Goal: Information Seeking & Learning: Learn about a topic

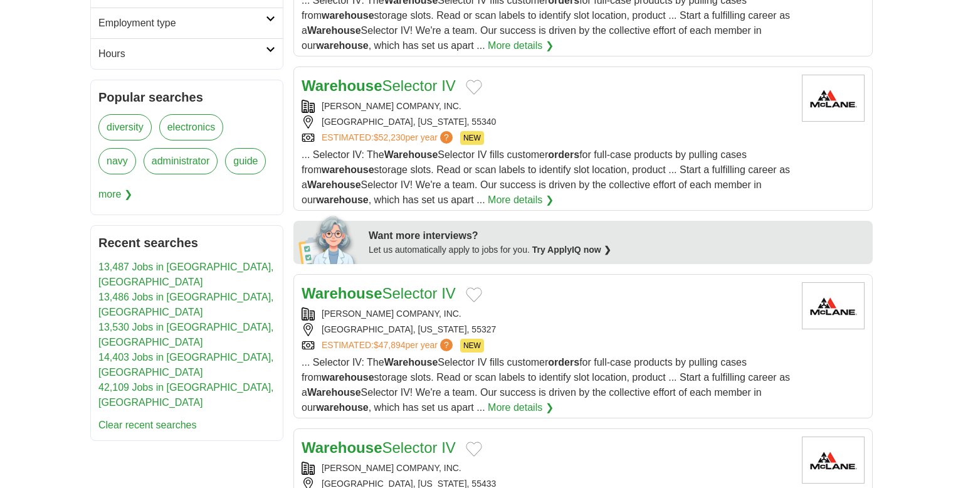
scroll to position [463, 0]
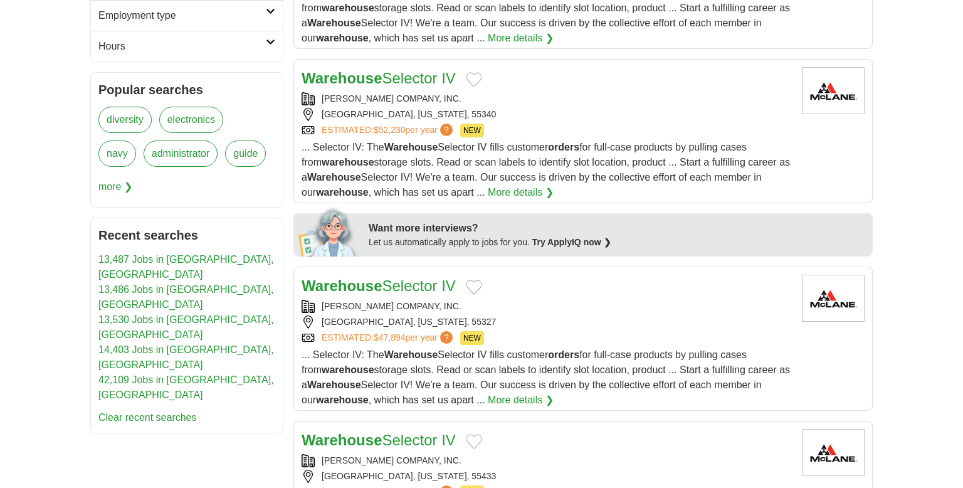
click at [167, 374] on link "42,109 Jobs in Crystal, MN" at bounding box center [185, 387] width 175 height 26
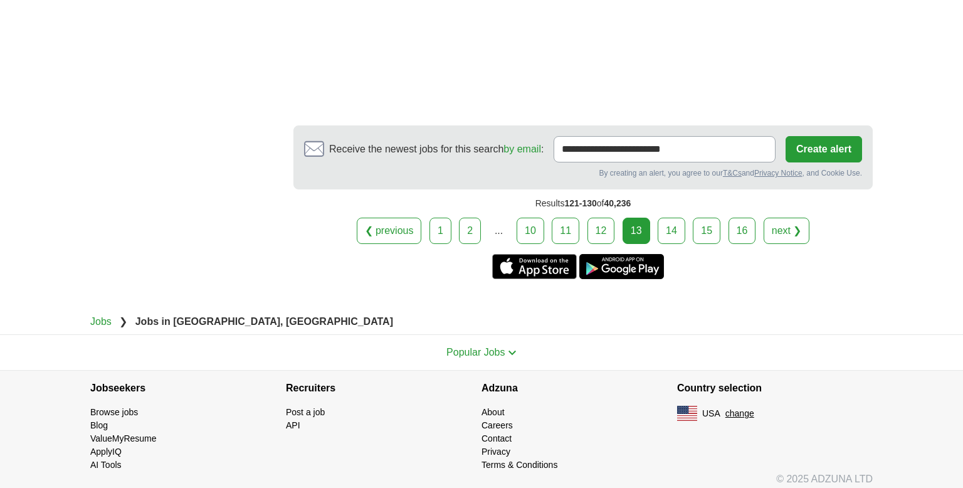
scroll to position [2397, 0]
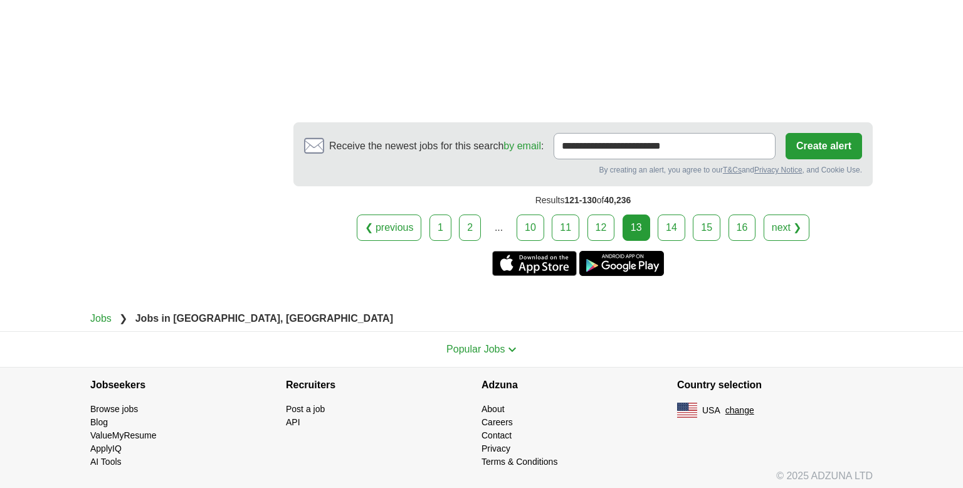
click at [669, 230] on link "14" at bounding box center [671, 227] width 28 height 26
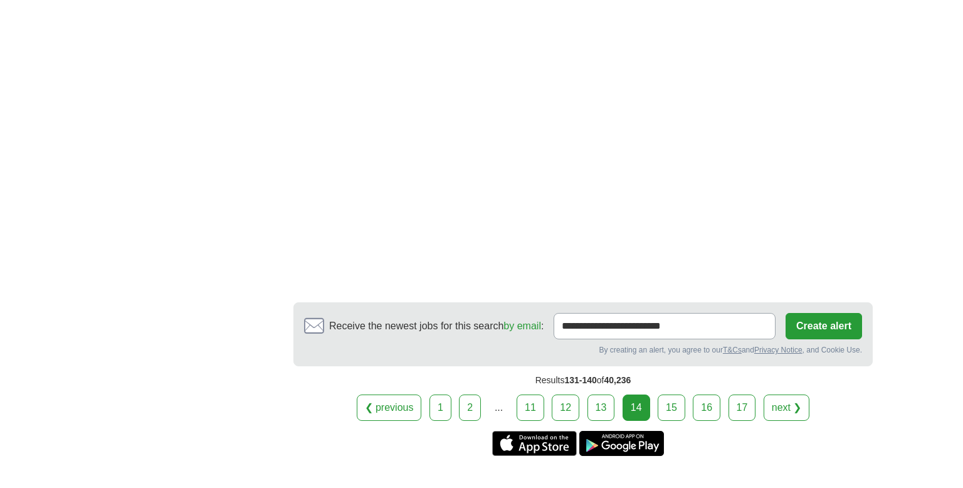
scroll to position [2434, 0]
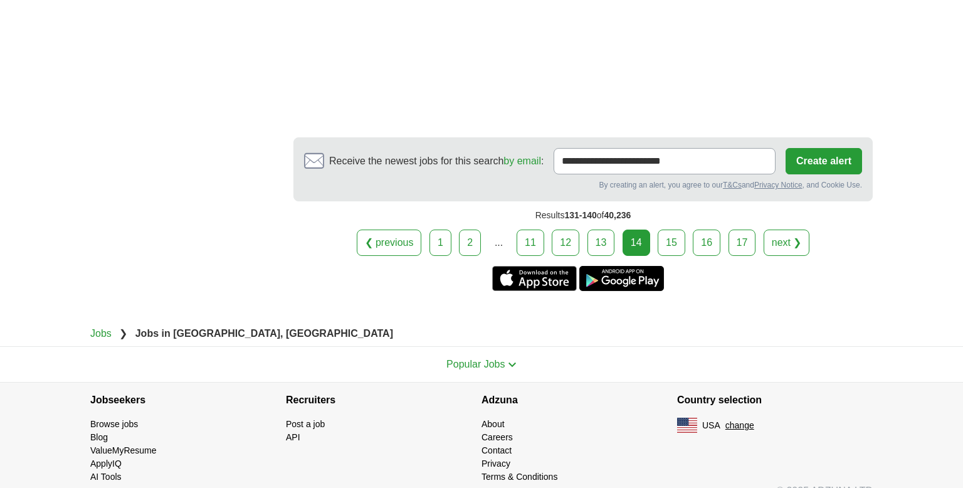
click at [668, 229] on link "15" at bounding box center [671, 242] width 28 height 26
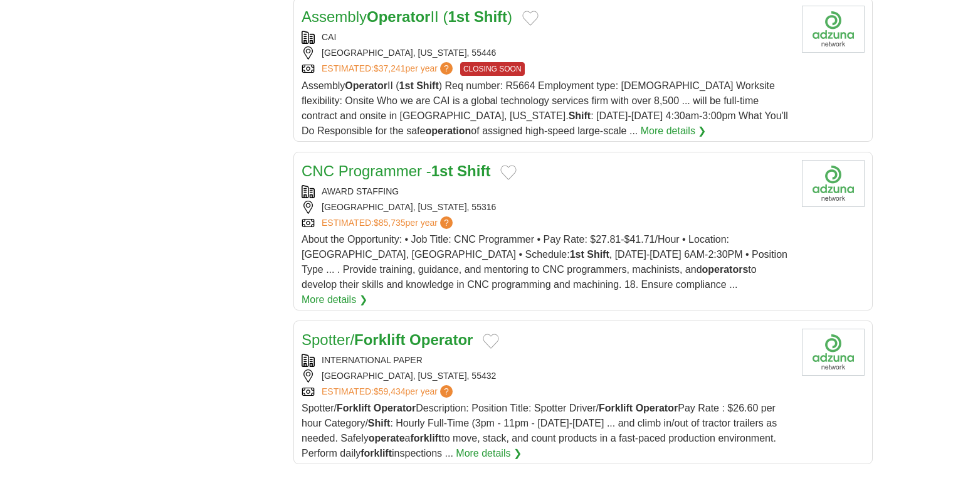
scroll to position [1481, 0]
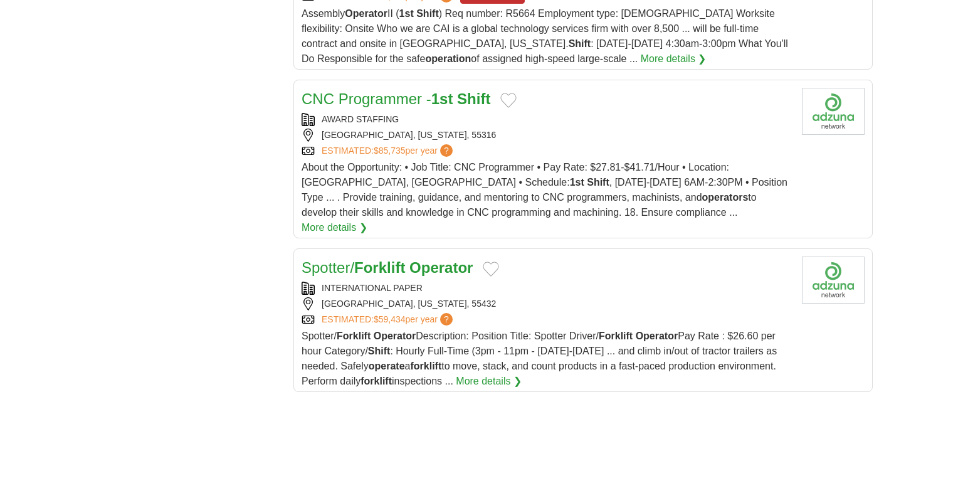
click at [392, 259] on strong "Forklift" at bounding box center [379, 267] width 51 height 17
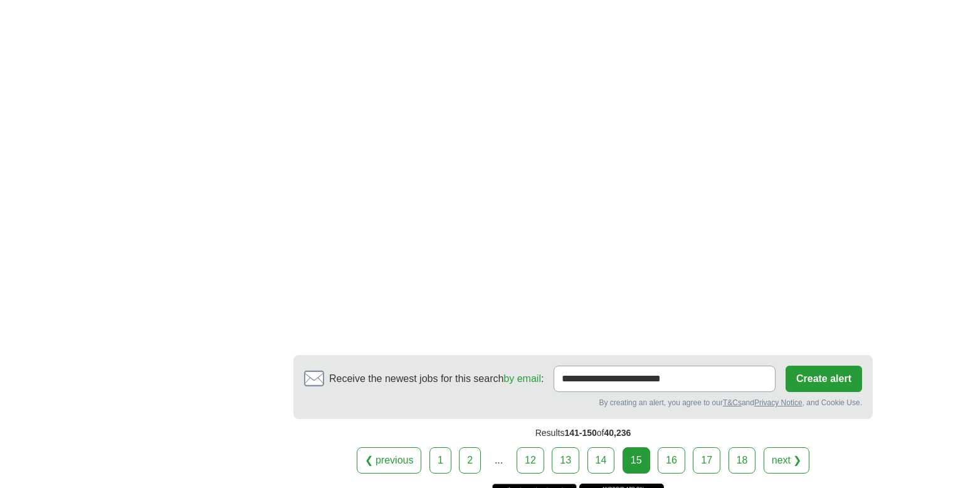
scroll to position [2141, 0]
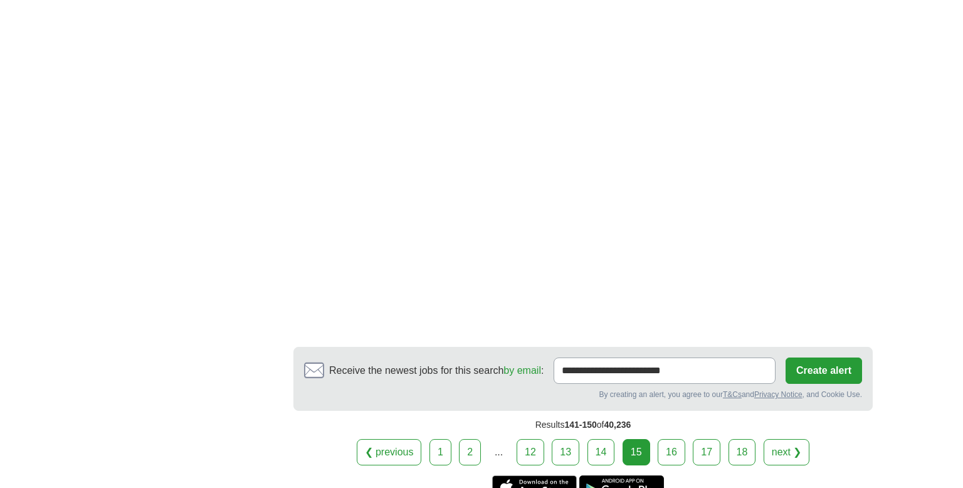
click at [671, 439] on link "16" at bounding box center [671, 452] width 28 height 26
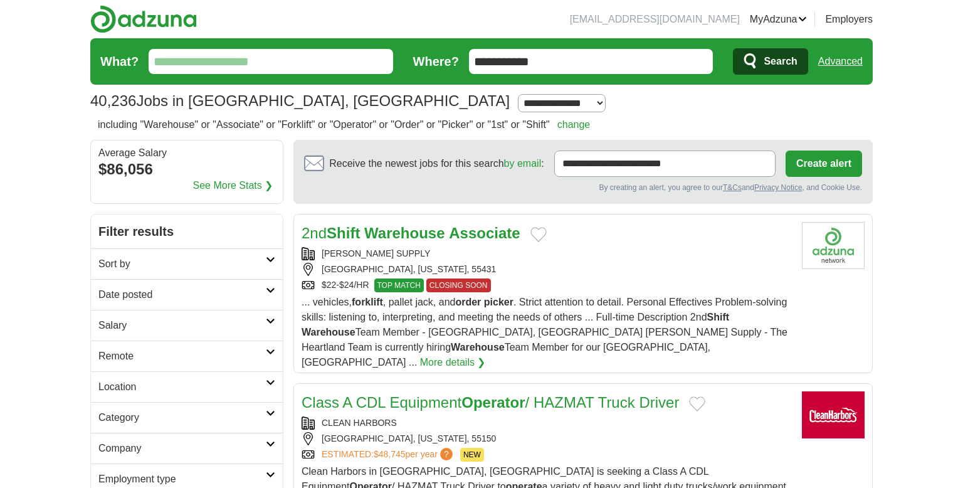
click at [423, 233] on strong "Warehouse" at bounding box center [404, 232] width 80 height 17
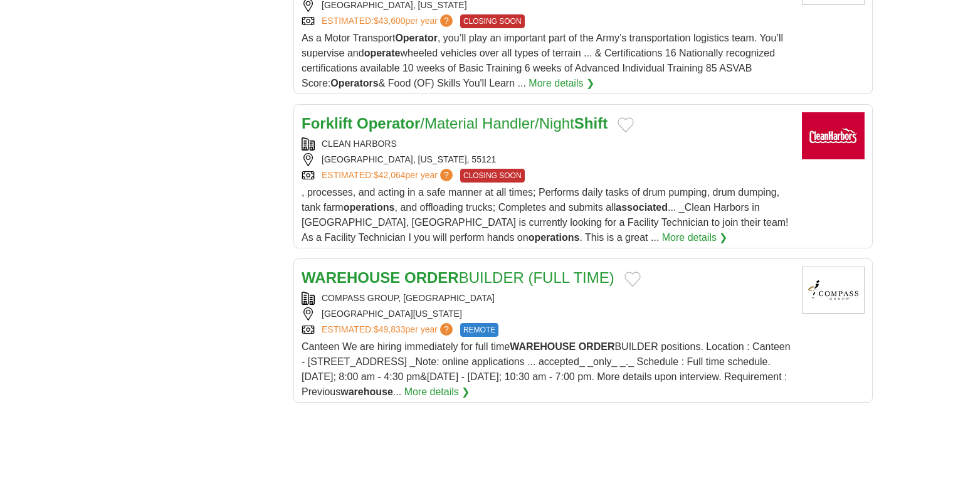
scroll to position [1444, 0]
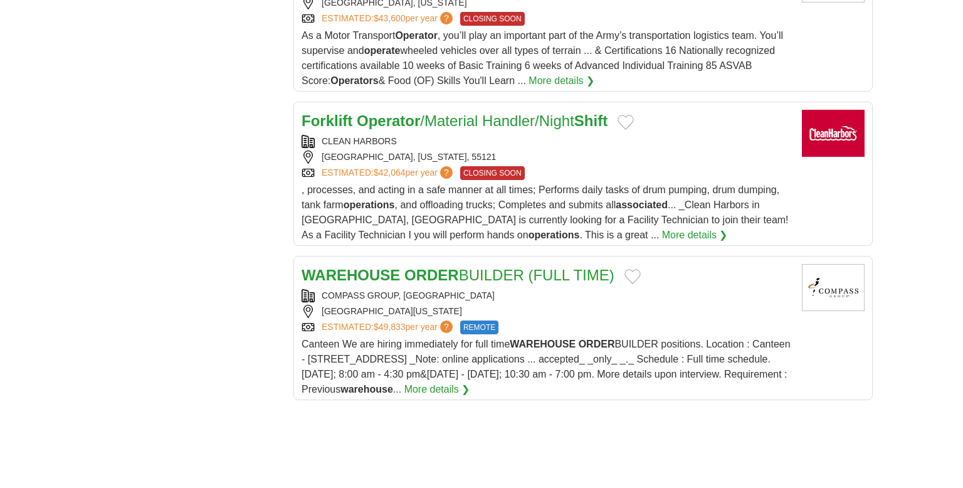
click at [439, 266] on strong "ORDER" at bounding box center [431, 274] width 55 height 17
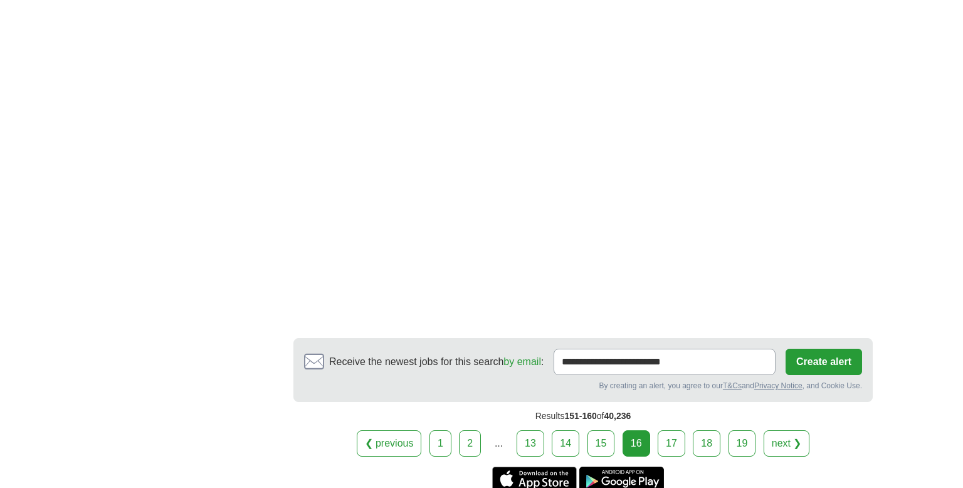
scroll to position [2229, 0]
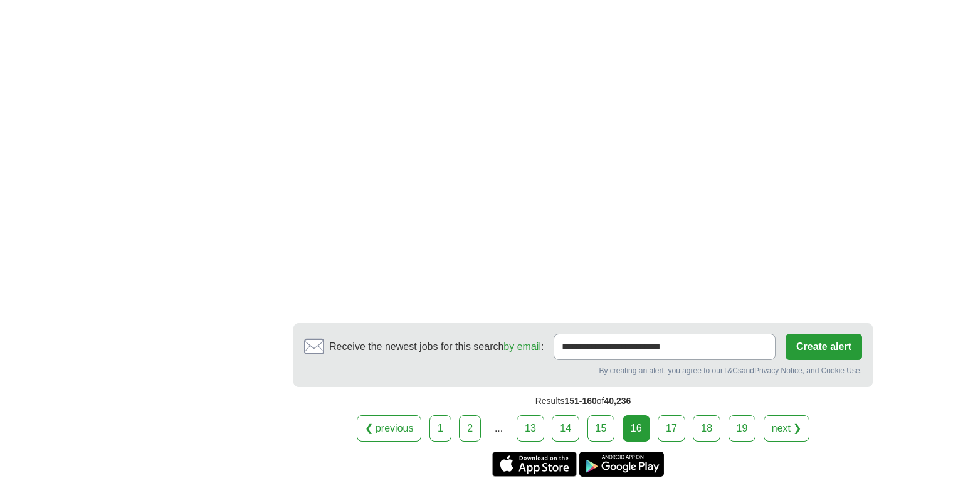
click at [669, 415] on link "17" at bounding box center [671, 428] width 28 height 26
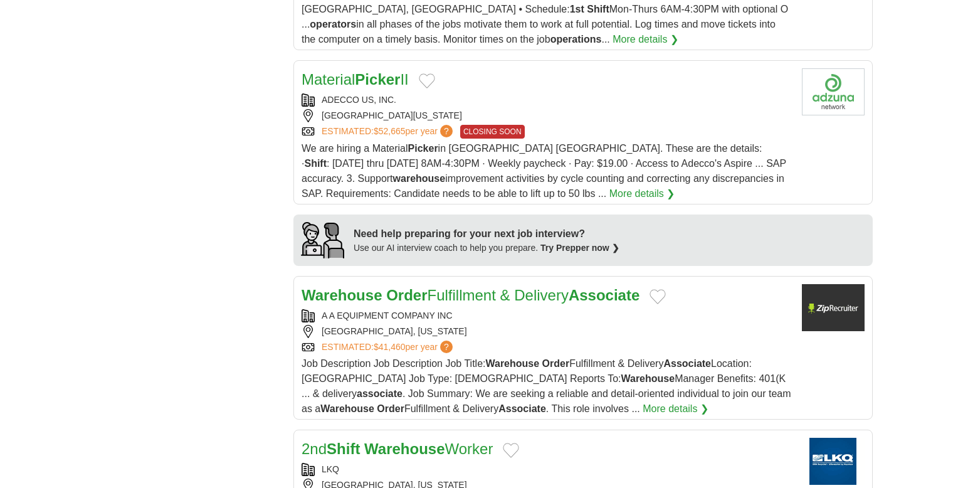
scroll to position [1028, 0]
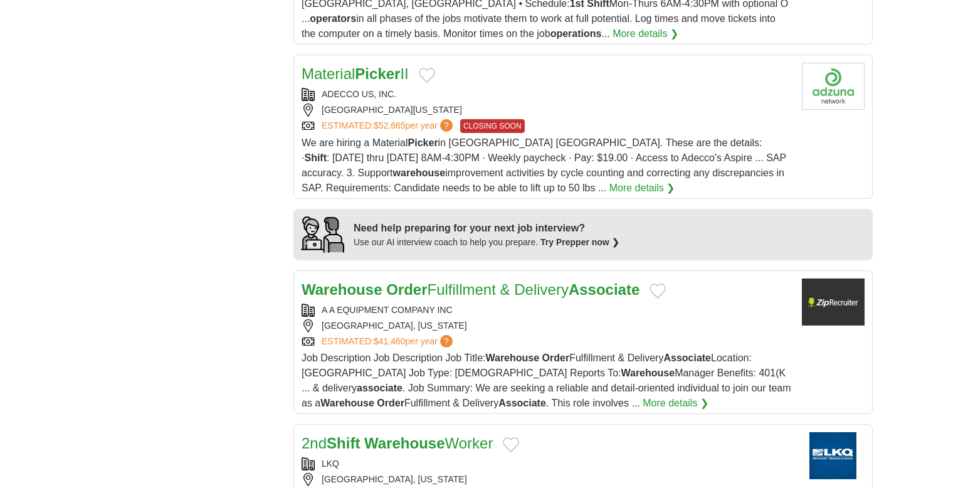
click at [431, 281] on link "Warehouse Order Fulfillment & Delivery Associate" at bounding box center [470, 289] width 338 height 17
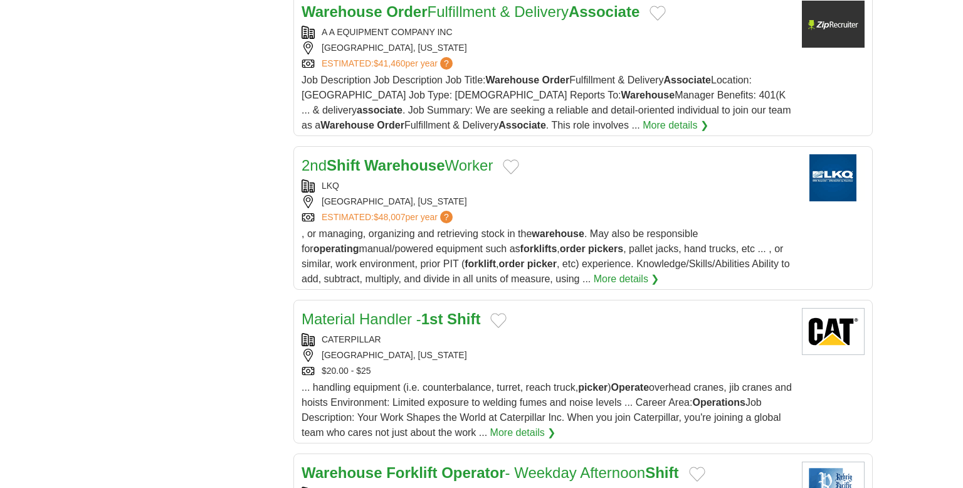
scroll to position [1306, 0]
click at [419, 310] on link "Material Handler - 1st Shift" at bounding box center [390, 318] width 179 height 17
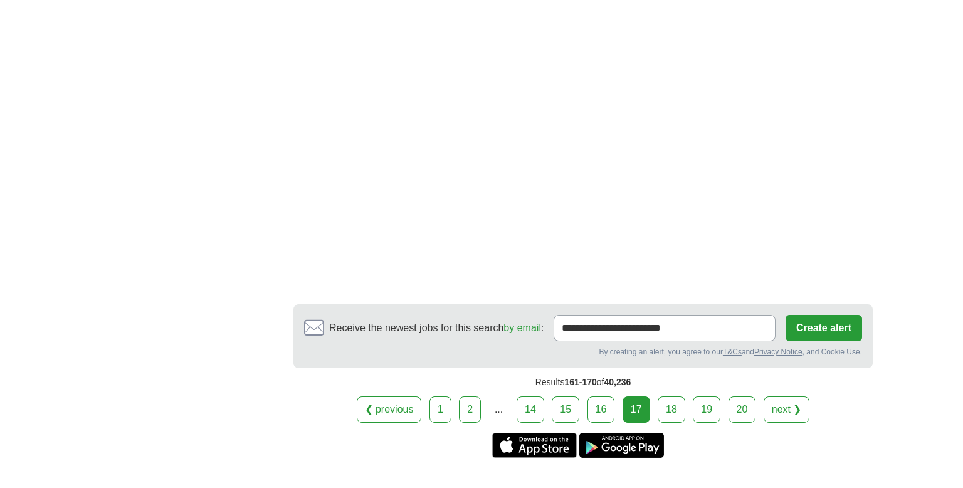
scroll to position [2333, 0]
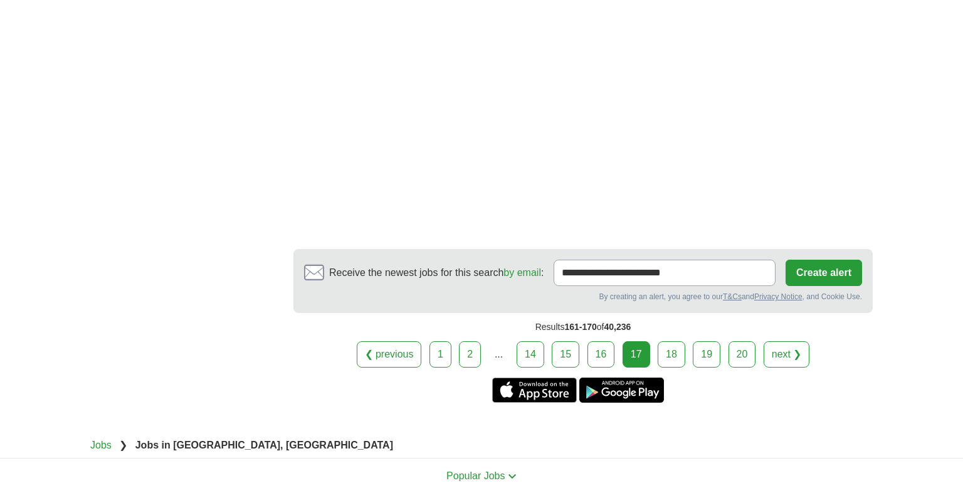
click at [680, 341] on link "18" at bounding box center [671, 354] width 28 height 26
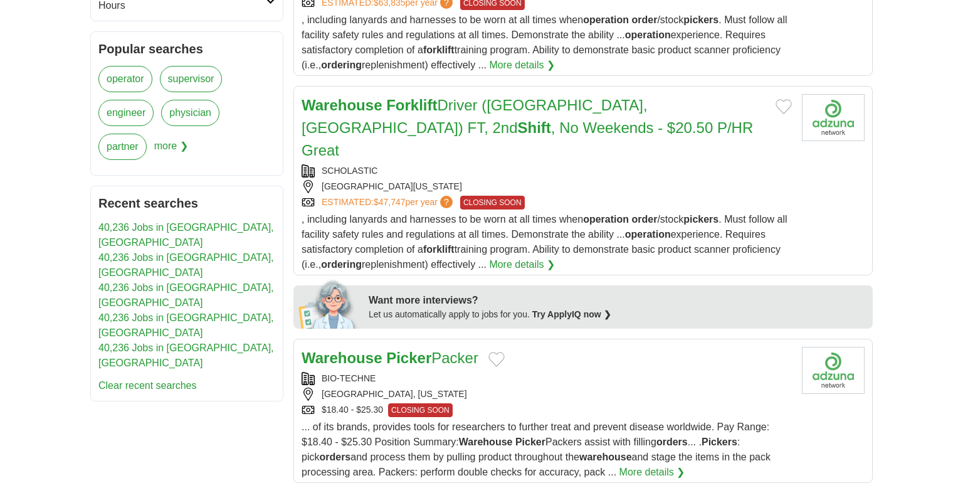
scroll to position [692, 0]
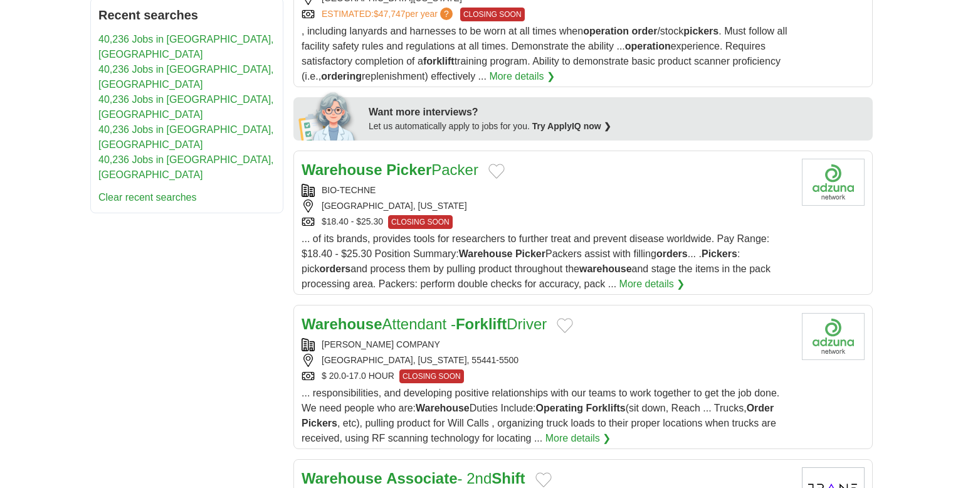
click at [425, 161] on strong "Picker" at bounding box center [408, 169] width 45 height 17
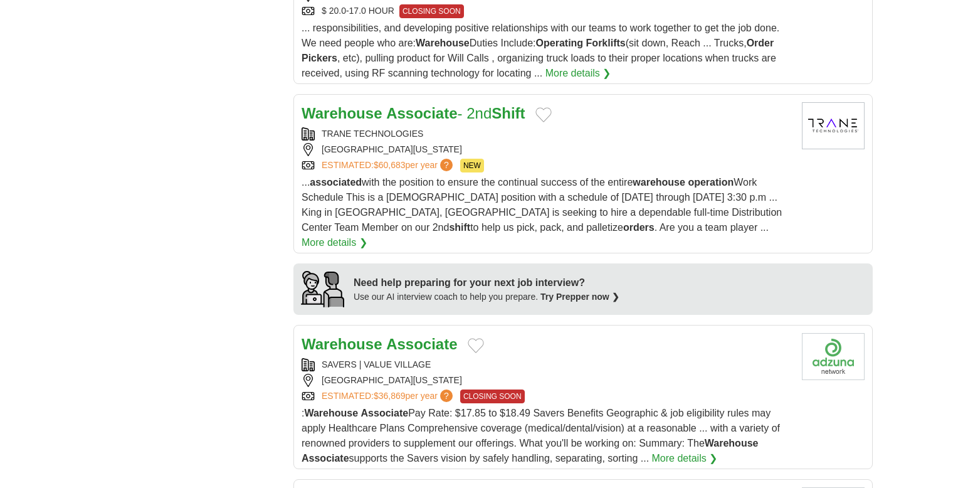
scroll to position [1063, 0]
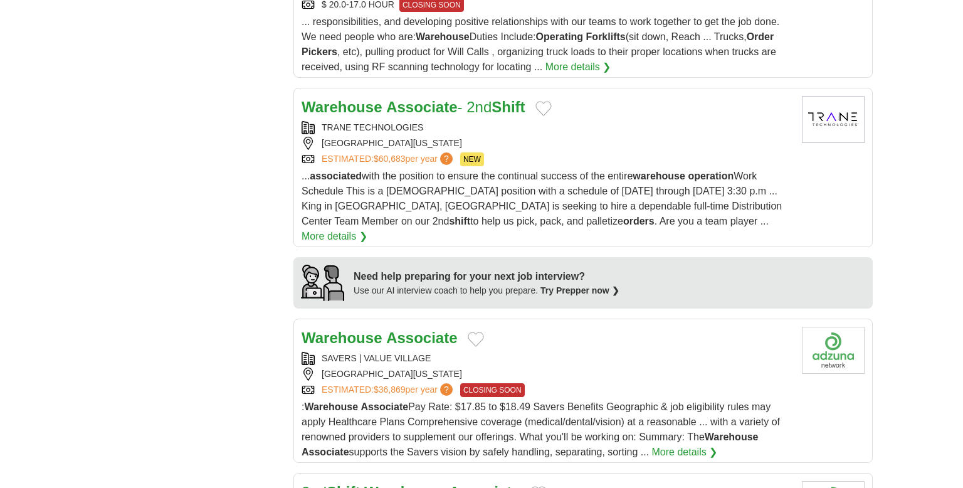
click at [386, 98] on strong "Associate" at bounding box center [421, 106] width 71 height 17
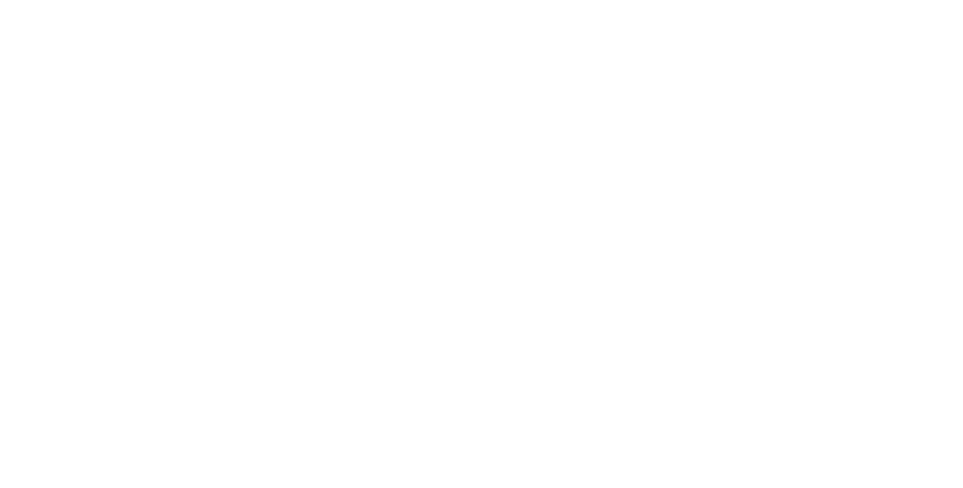
scroll to position [2205, 0]
